Goal: Task Accomplishment & Management: Manage account settings

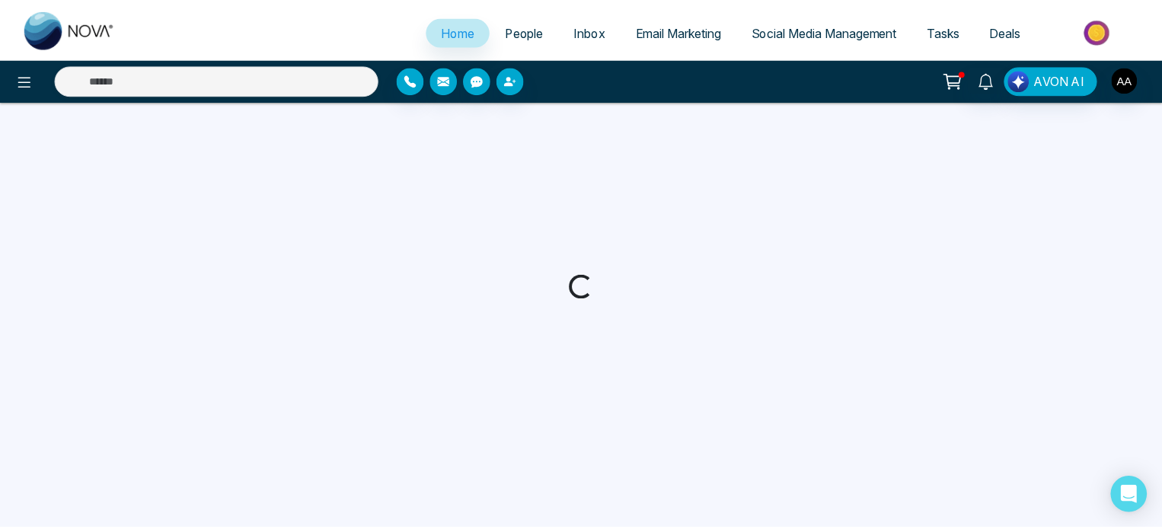
select select "*"
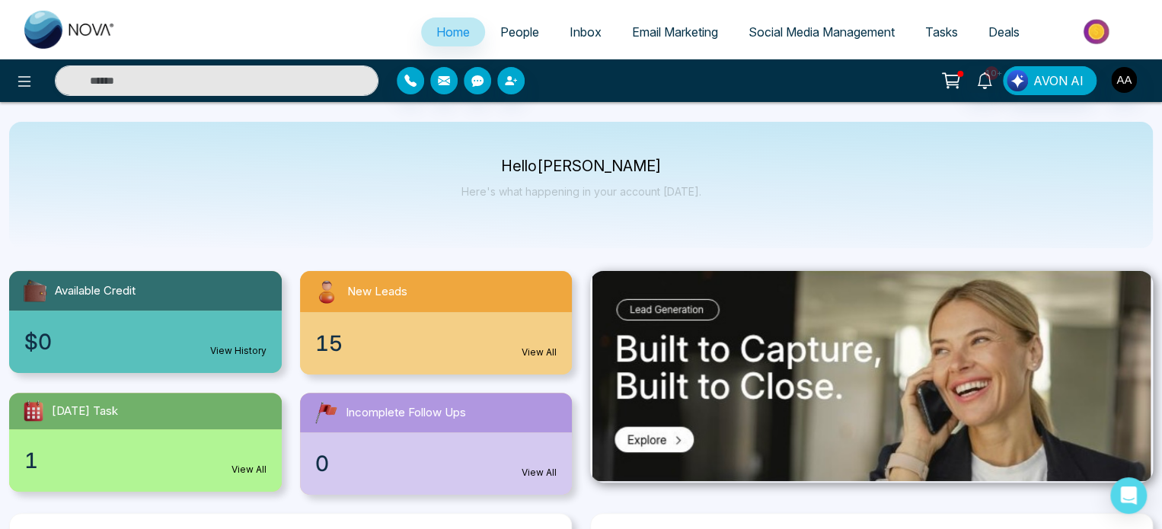
click at [456, 334] on div "15 View All" at bounding box center [436, 343] width 273 height 62
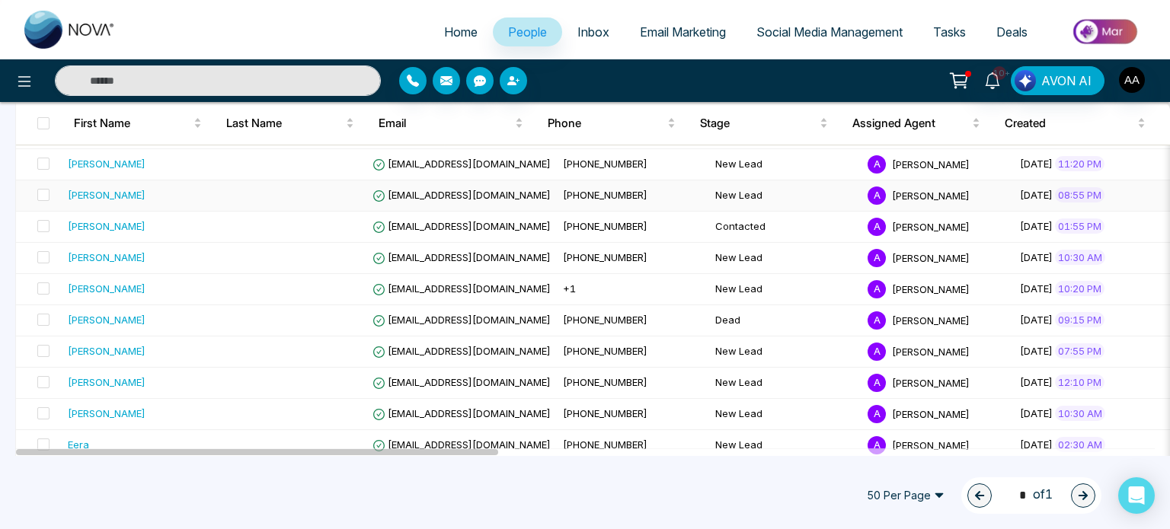
scroll to position [152, 0]
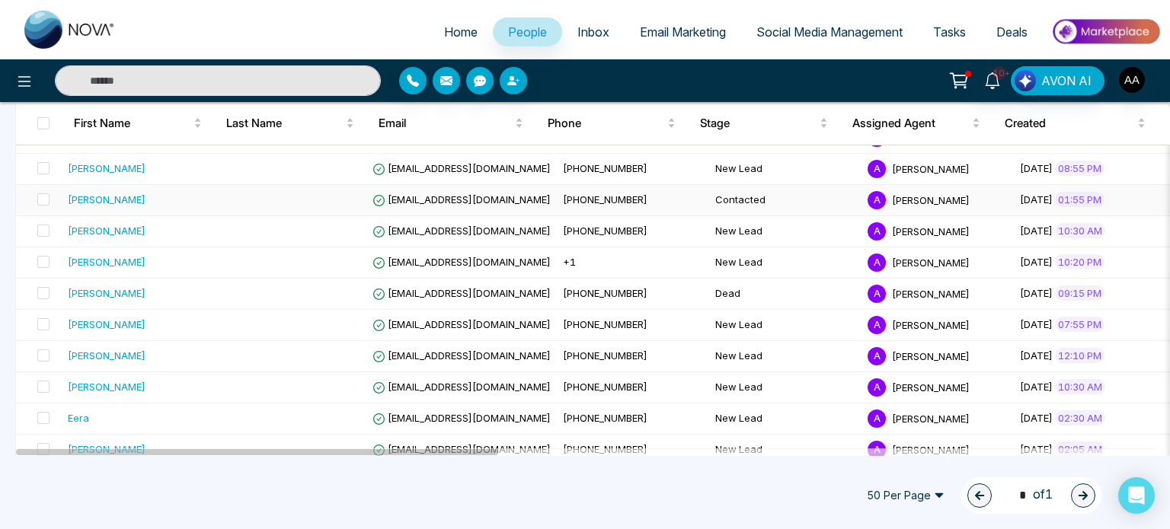
click at [106, 207] on div "[PERSON_NAME]" at bounding box center [107, 199] width 78 height 15
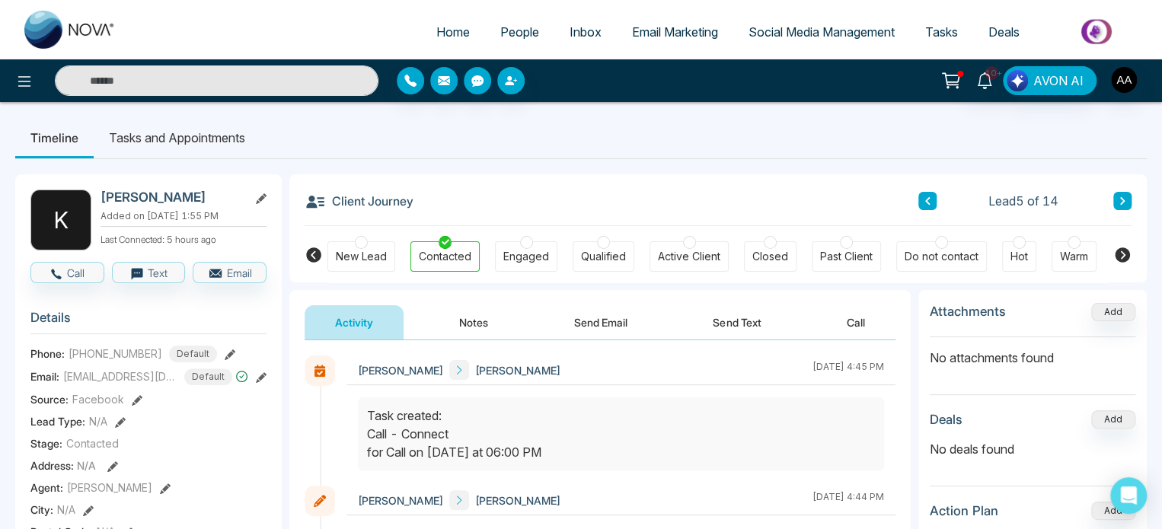
click at [526, 249] on div at bounding box center [526, 242] width 13 height 13
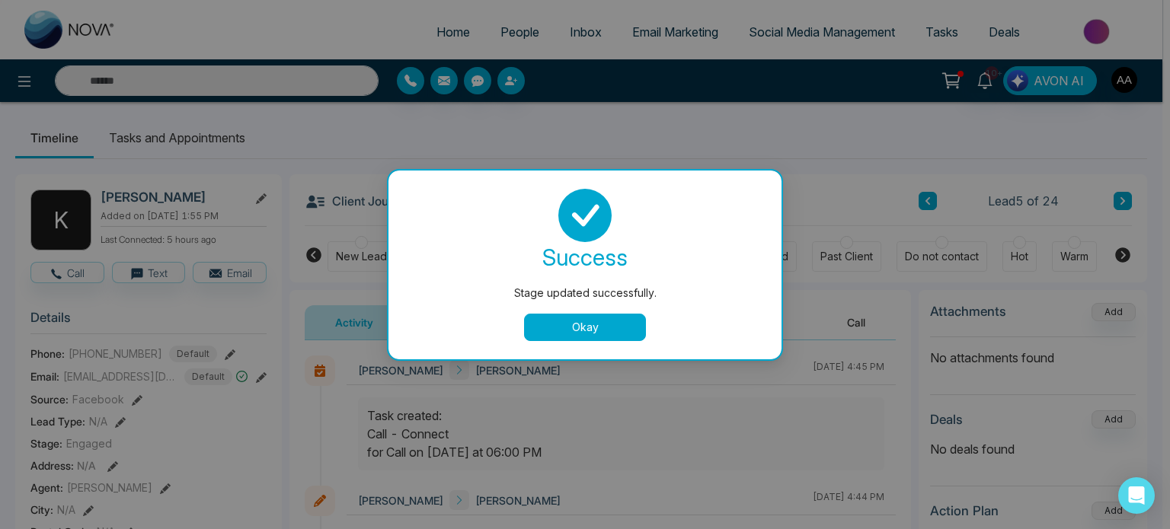
click at [566, 335] on button "Okay" at bounding box center [585, 327] width 122 height 27
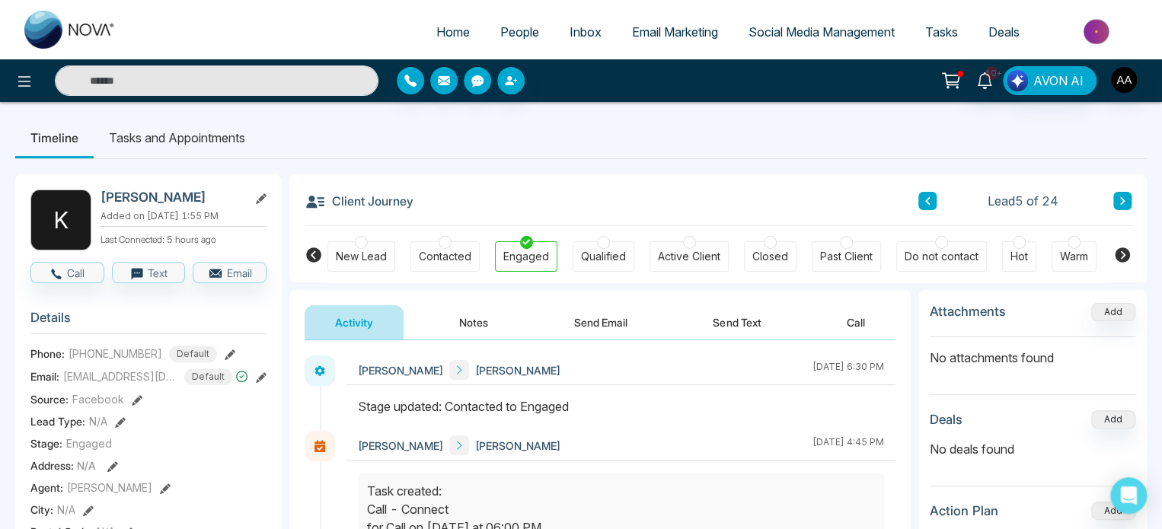
click at [125, 205] on h2 "[PERSON_NAME]" at bounding box center [172, 197] width 142 height 15
copy div "[PERSON_NAME]"
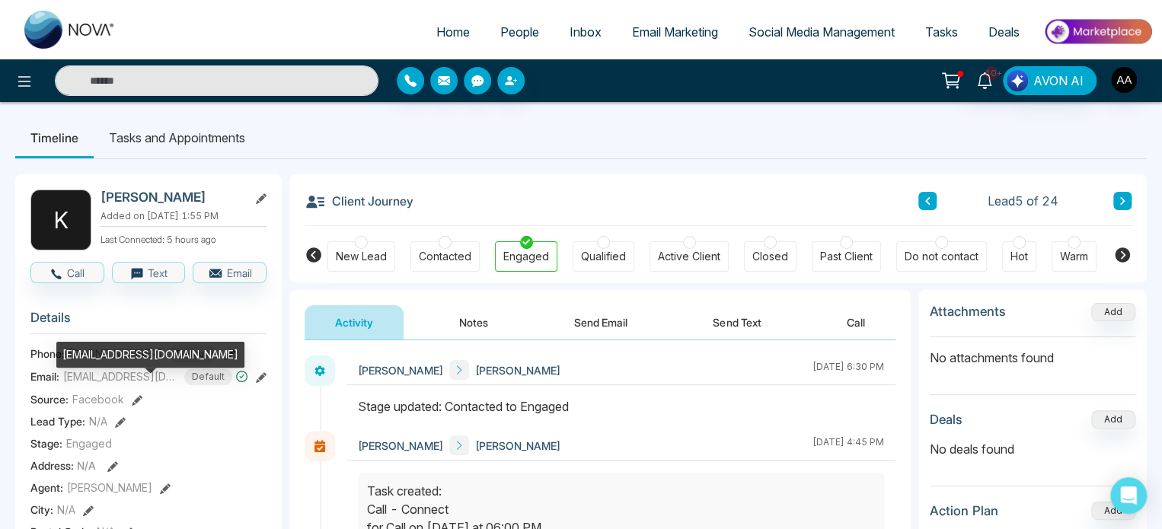
click at [85, 385] on span "[EMAIL_ADDRESS][DOMAIN_NAME]" at bounding box center [120, 377] width 114 height 16
copy span "[EMAIL_ADDRESS][DOMAIN_NAME]"
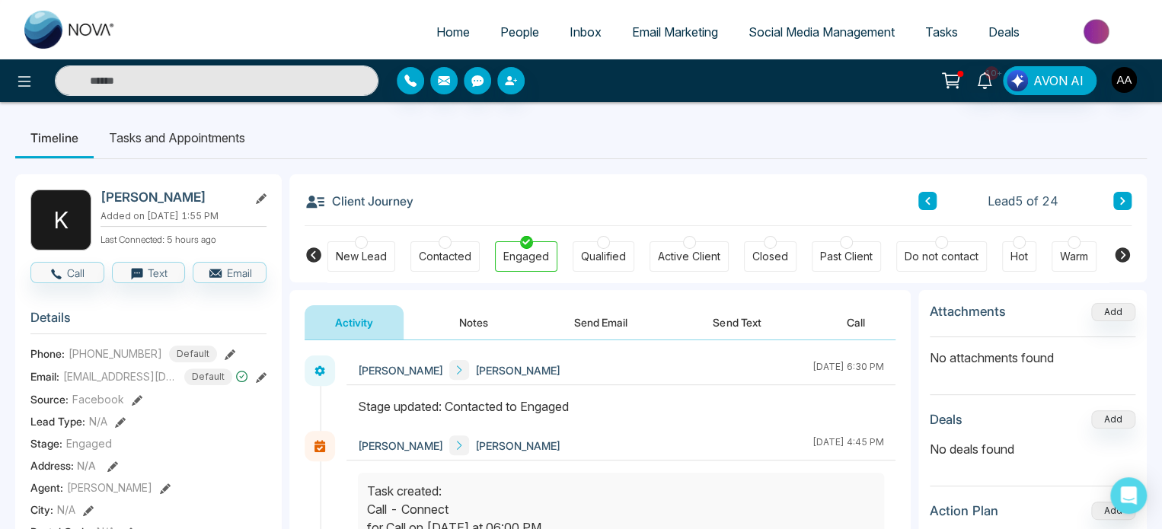
click at [96, 362] on span "[PHONE_NUMBER]" at bounding box center [116, 354] width 94 height 16
copy span "16479640532"
click at [685, 257] on div "Active Client" at bounding box center [689, 256] width 62 height 15
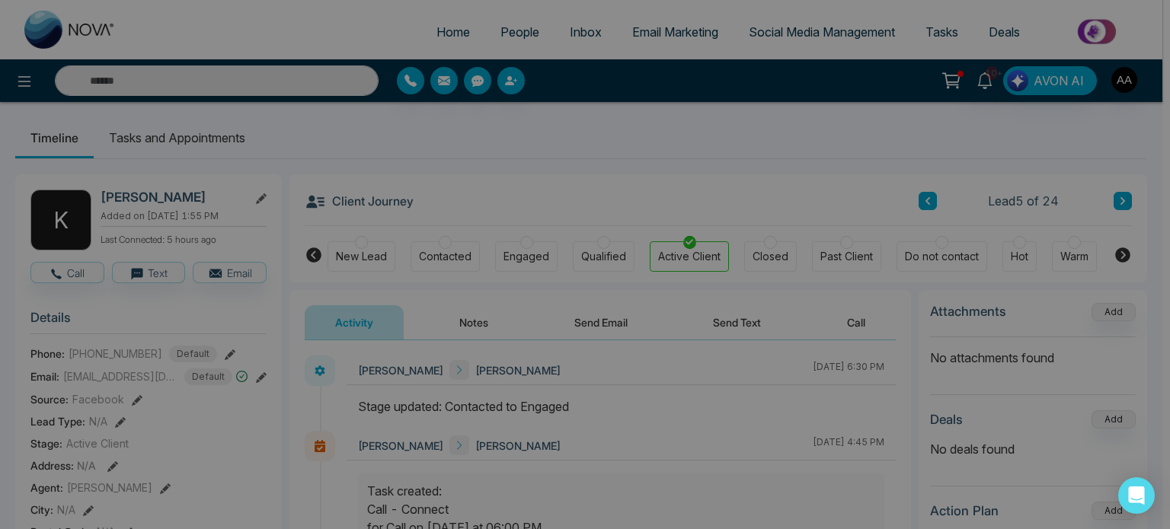
click at [496, 265] on div "Stage updated successfully. success Stage updated successfully. Okay" at bounding box center [585, 264] width 1170 height 529
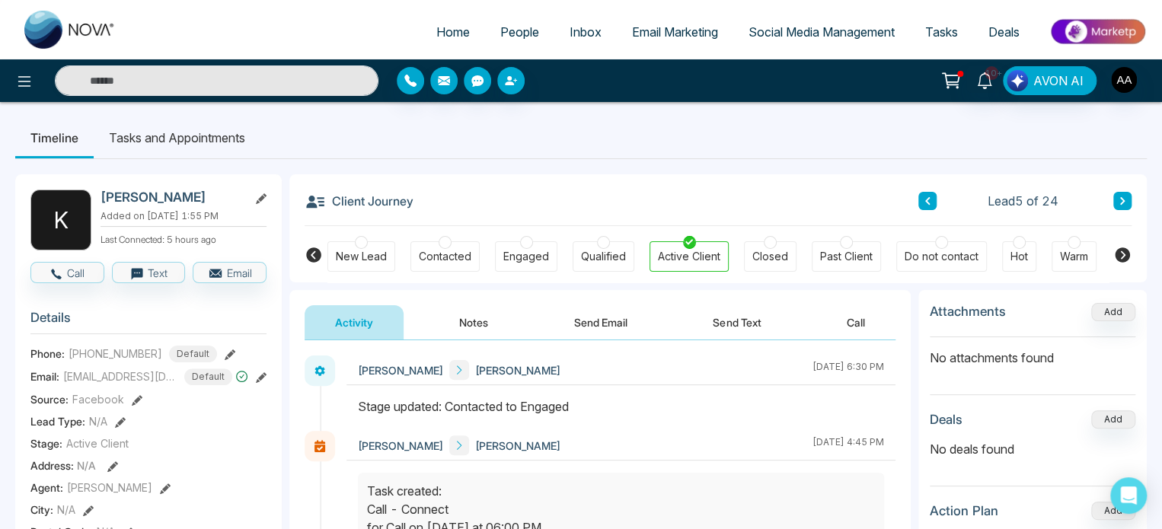
click at [524, 263] on div "Engaged" at bounding box center [526, 256] width 46 height 15
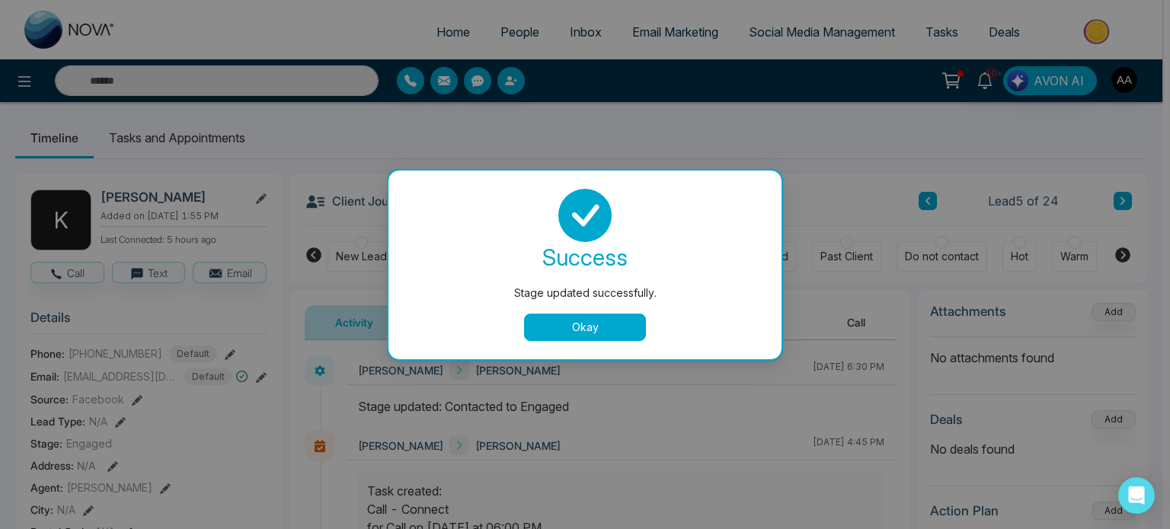
click at [616, 336] on button "Okay" at bounding box center [585, 327] width 122 height 27
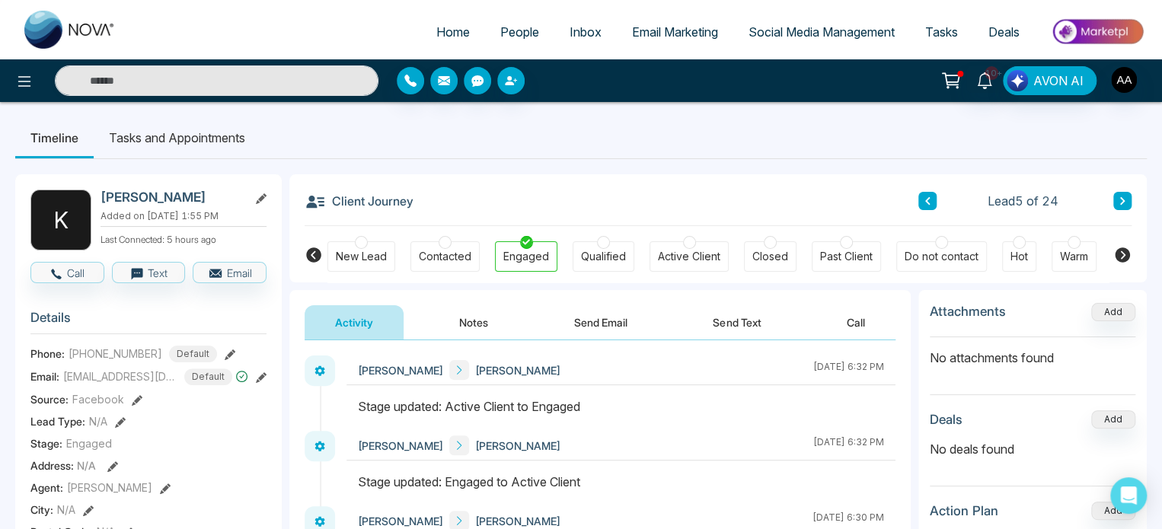
click at [436, 40] on span "Home" at bounding box center [453, 31] width 34 height 15
select select "*"
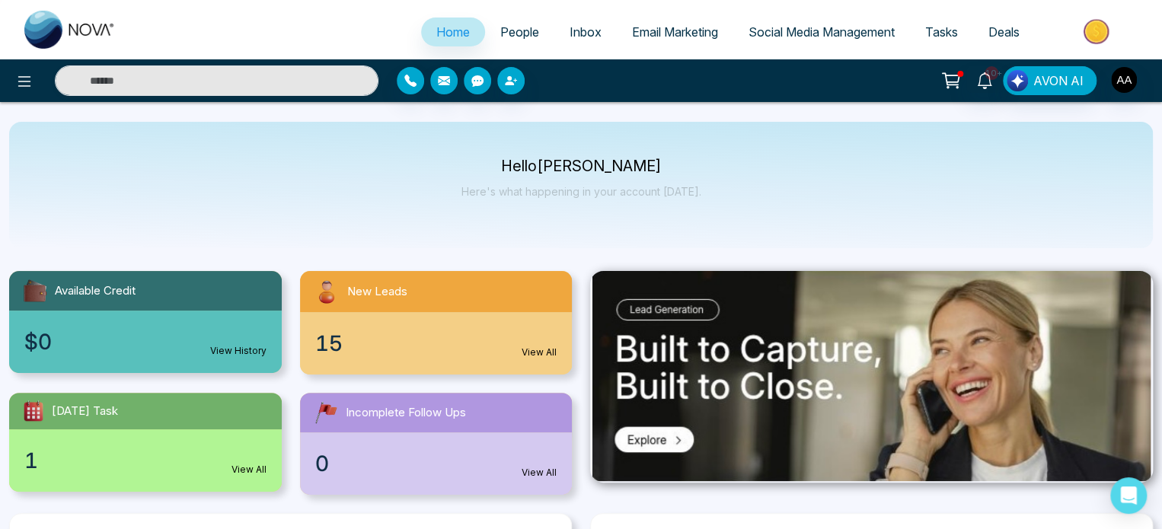
click at [418, 362] on div "15 View All" at bounding box center [436, 343] width 273 height 62
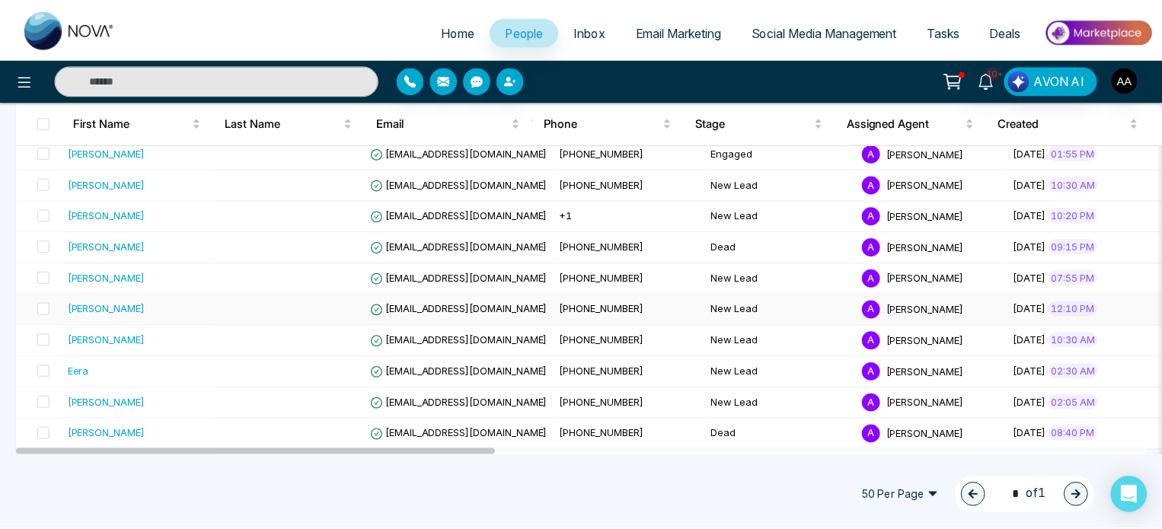
scroll to position [200, 0]
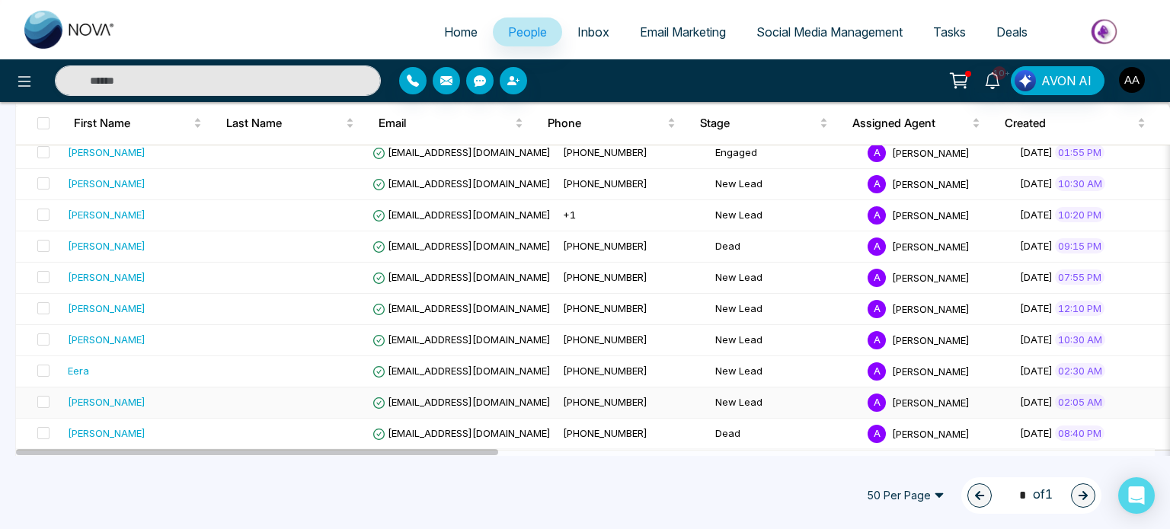
click at [112, 403] on div "[PERSON_NAME]" at bounding box center [107, 402] width 78 height 15
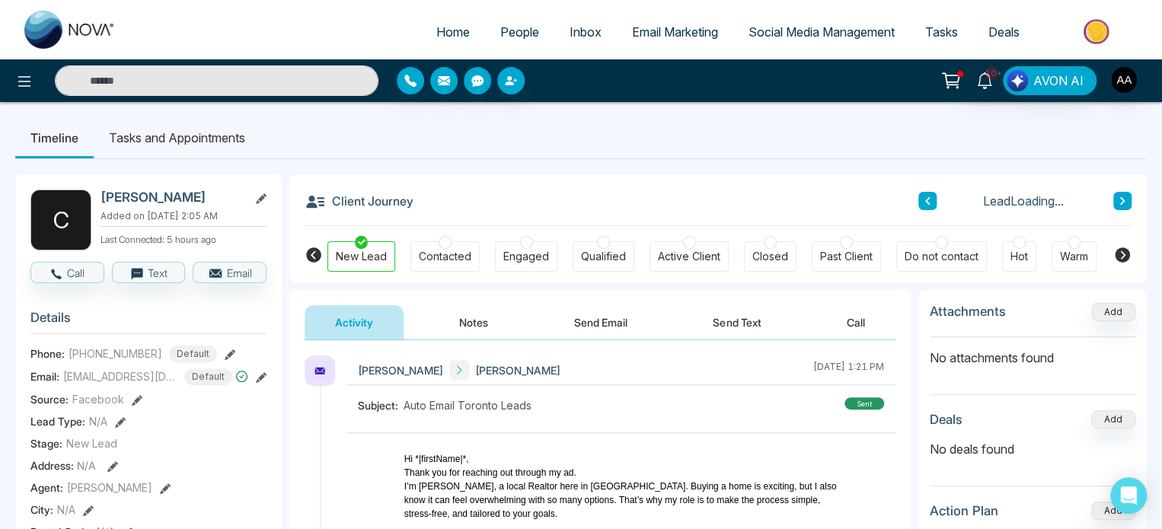
click at [1121, 256] on icon at bounding box center [1122, 255] width 18 height 18
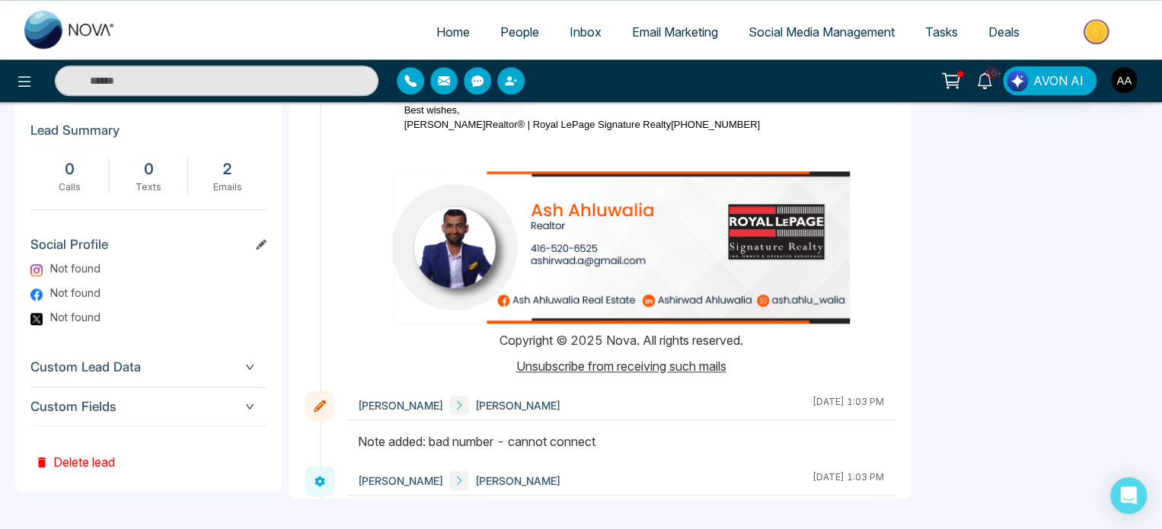
click at [521, 37] on span "People" at bounding box center [519, 31] width 39 height 15
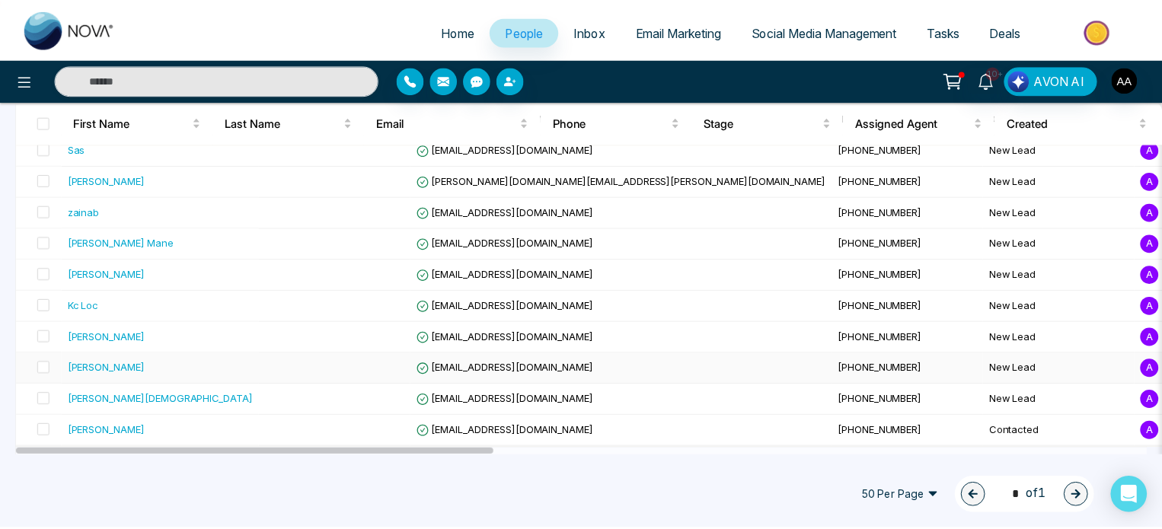
scroll to position [541, 0]
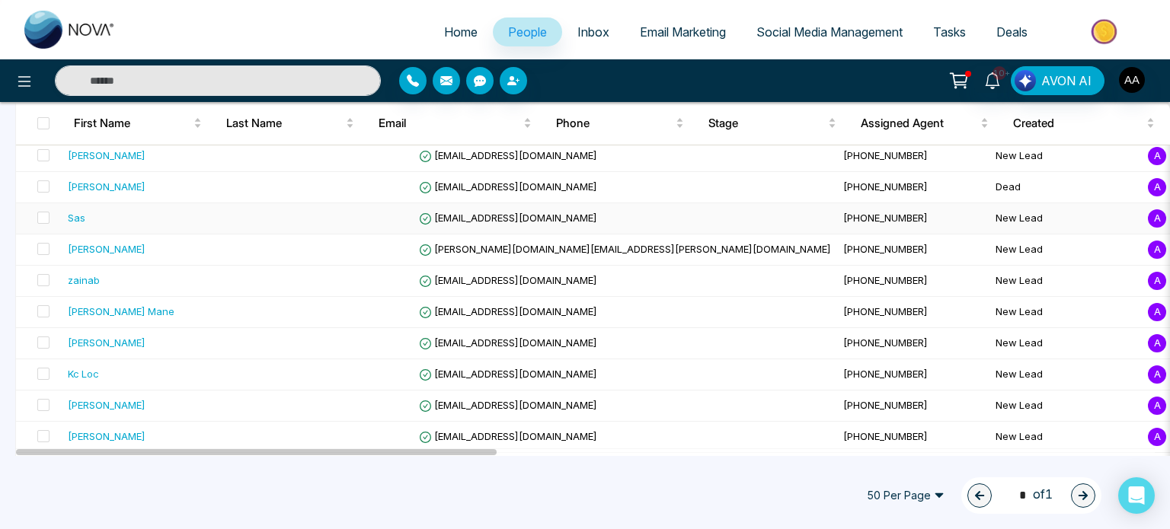
click at [76, 225] on div "Sas" at bounding box center [77, 217] width 18 height 15
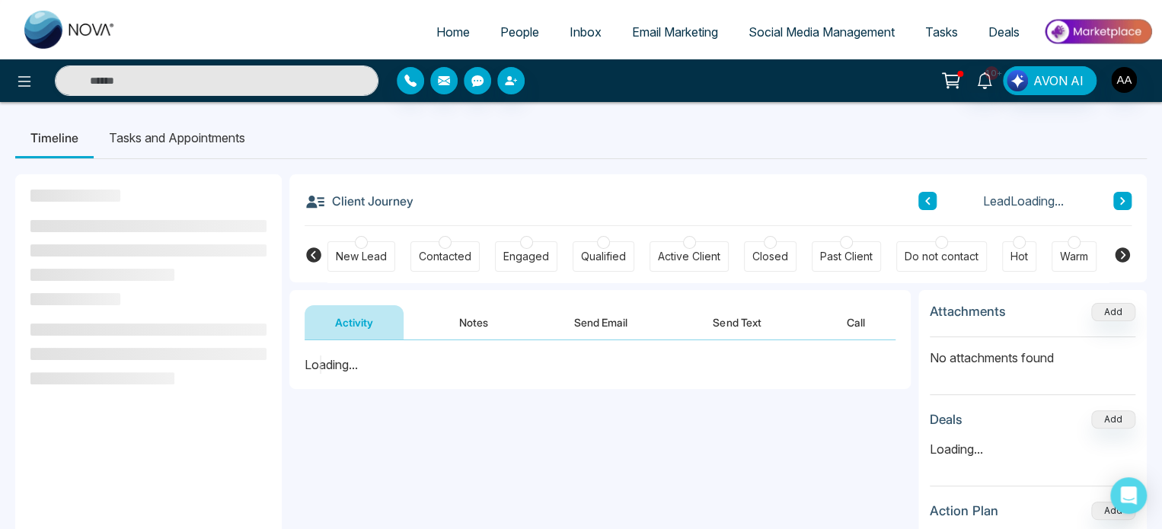
click at [475, 322] on button "Notes" at bounding box center [474, 322] width 90 height 34
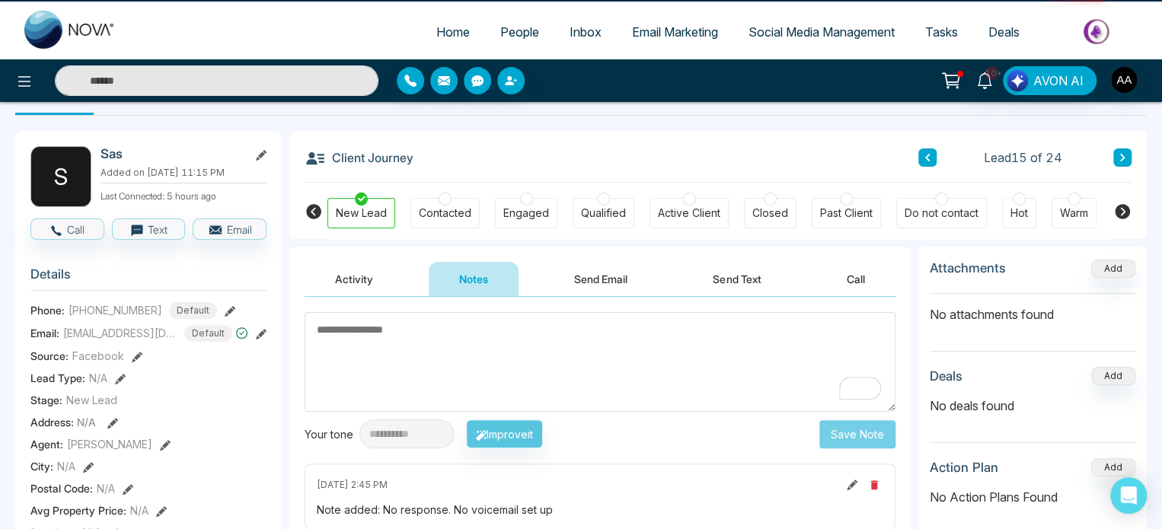
scroll to position [152, 0]
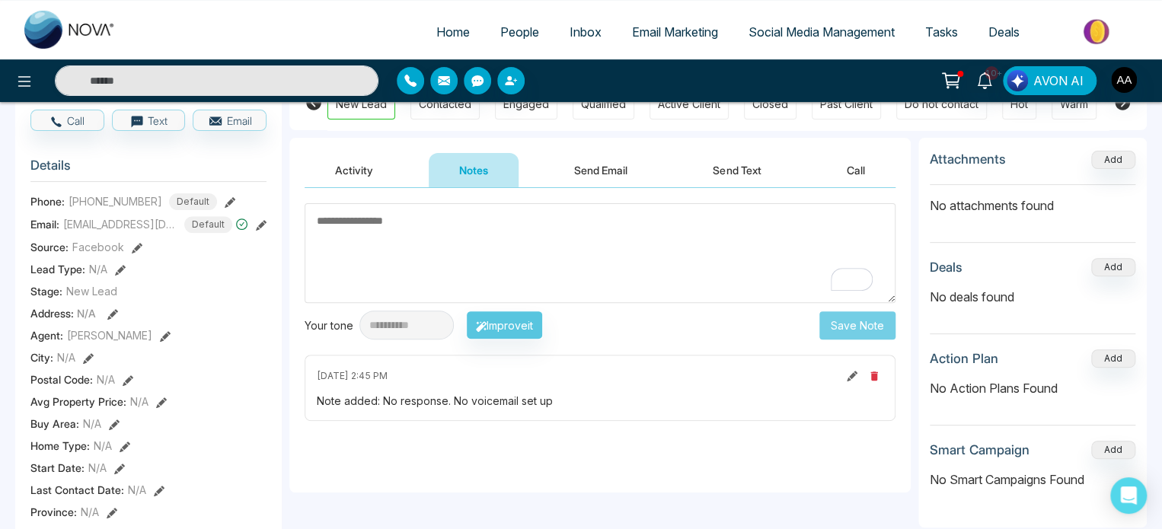
click at [427, 280] on textarea "To enrich screen reader interactions, please activate Accessibility in Grammarl…" at bounding box center [600, 253] width 591 height 100
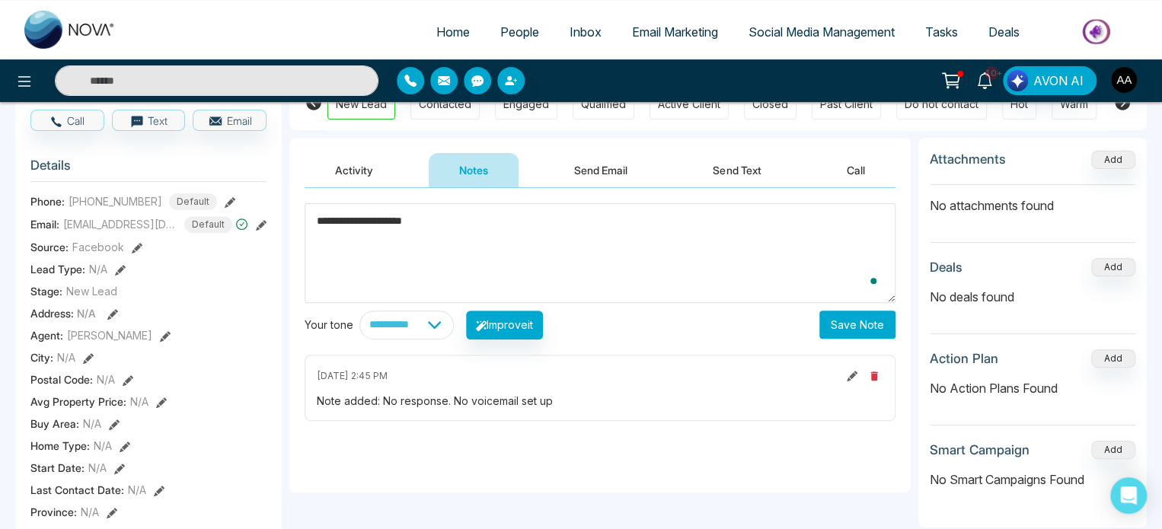
type textarea "**********"
click at [850, 339] on button "Save Note" at bounding box center [857, 325] width 76 height 28
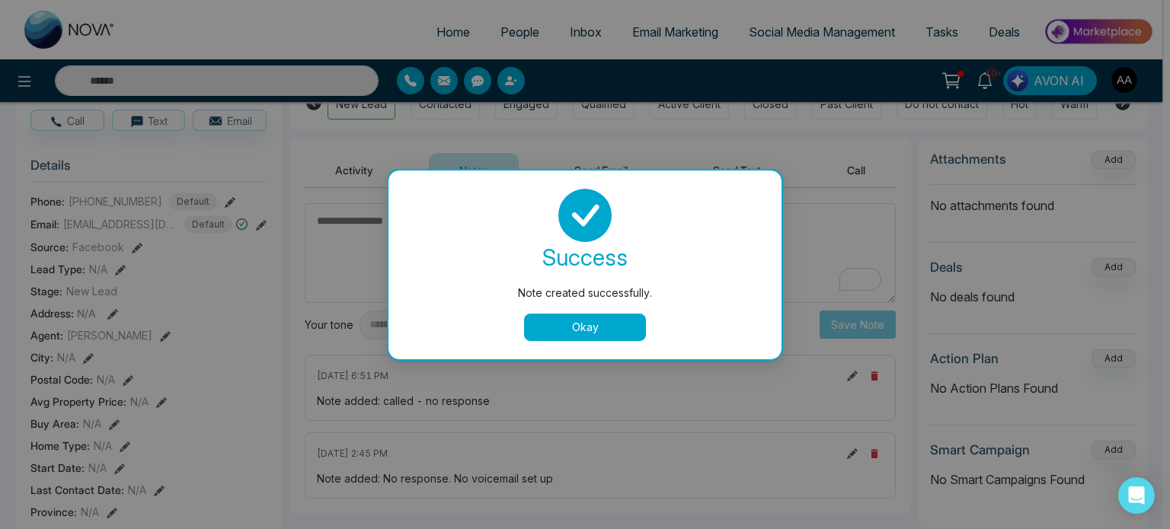
click at [576, 327] on button "Okay" at bounding box center [585, 327] width 122 height 27
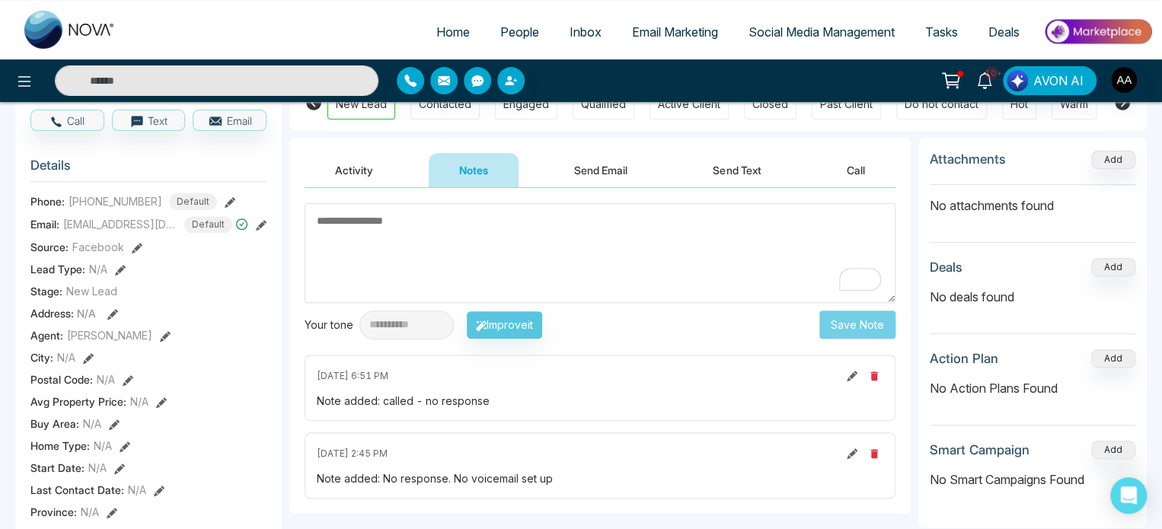
click at [515, 34] on span "People" at bounding box center [519, 31] width 39 height 15
